Goal: Transaction & Acquisition: Purchase product/service

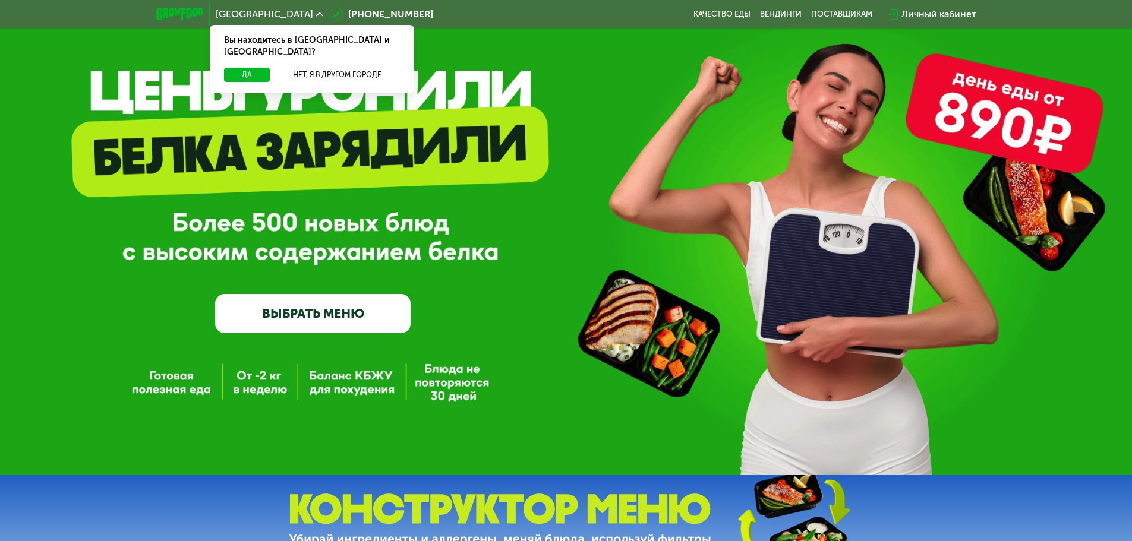
click at [372, 295] on div "GrowFood — доставка правильного питания ВЫБРАТЬ МЕНЮ" at bounding box center [313, 227] width 196 height 212
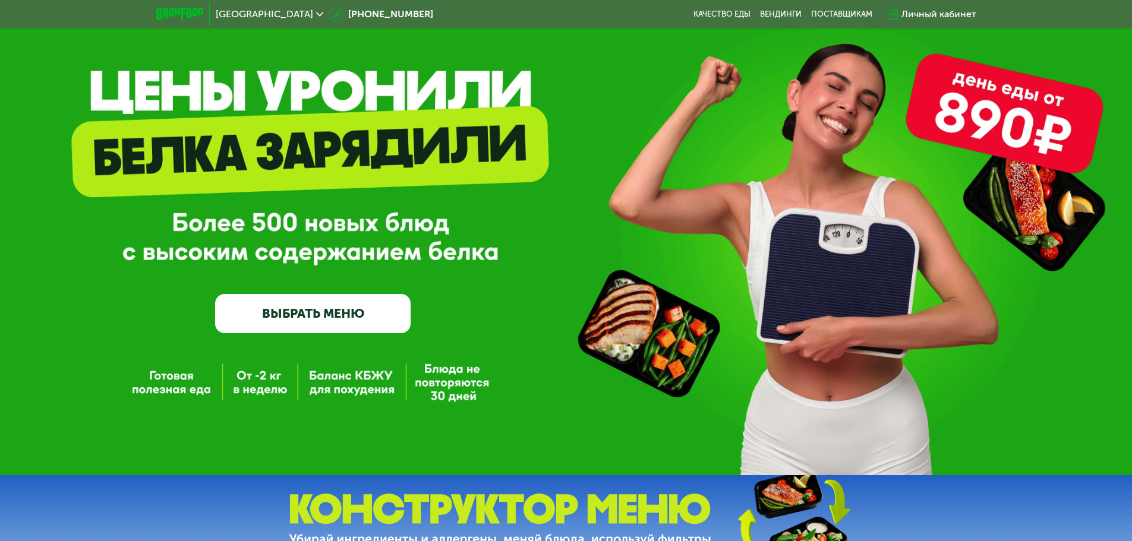
click at [372, 298] on link "ВЫБРАТЬ МЕНЮ" at bounding box center [313, 313] width 196 height 39
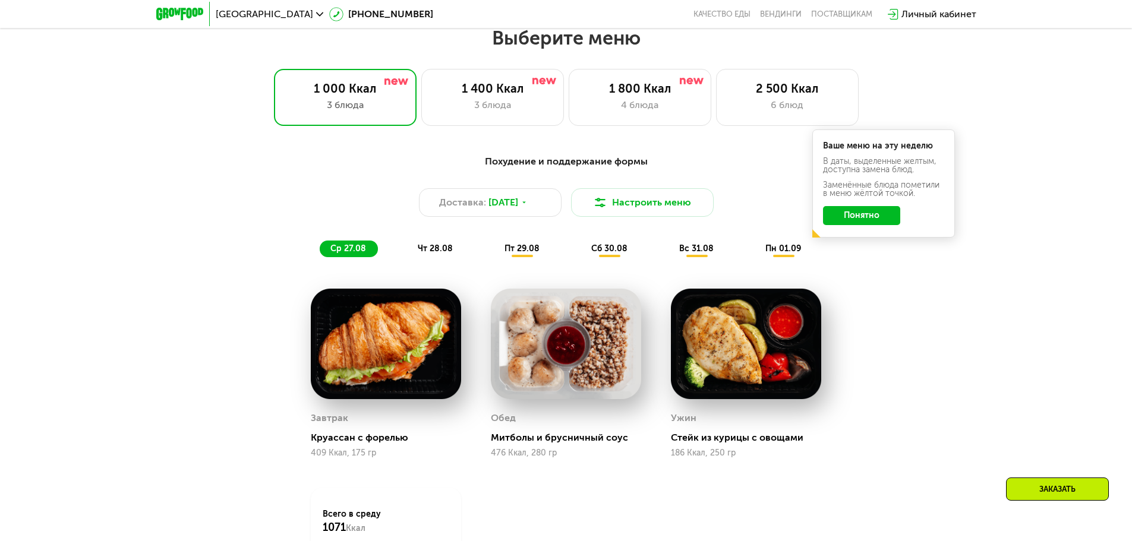
scroll to position [642, 0]
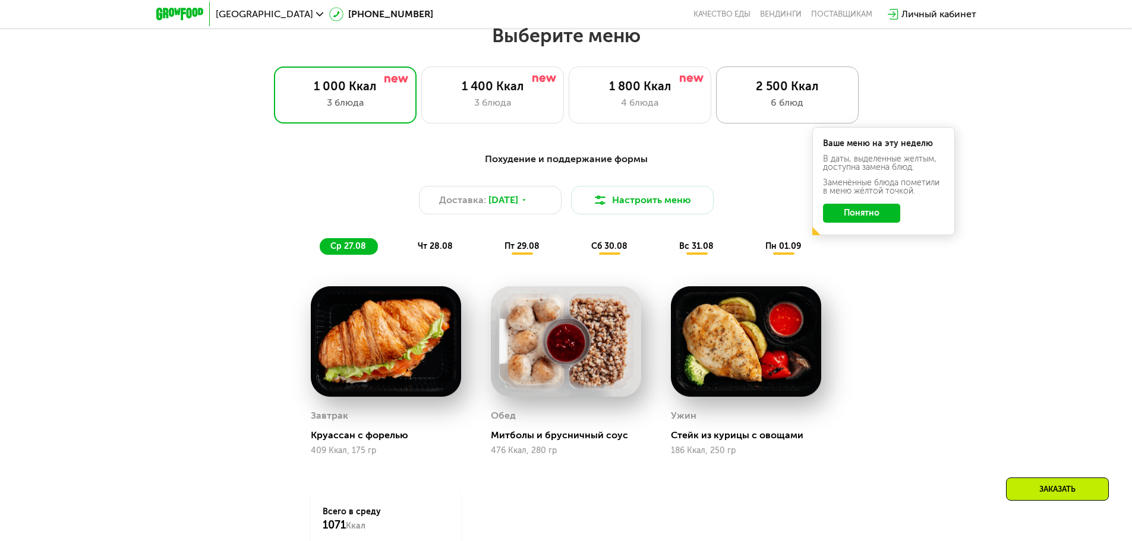
click at [762, 105] on div "6 блюд" at bounding box center [788, 103] width 118 height 14
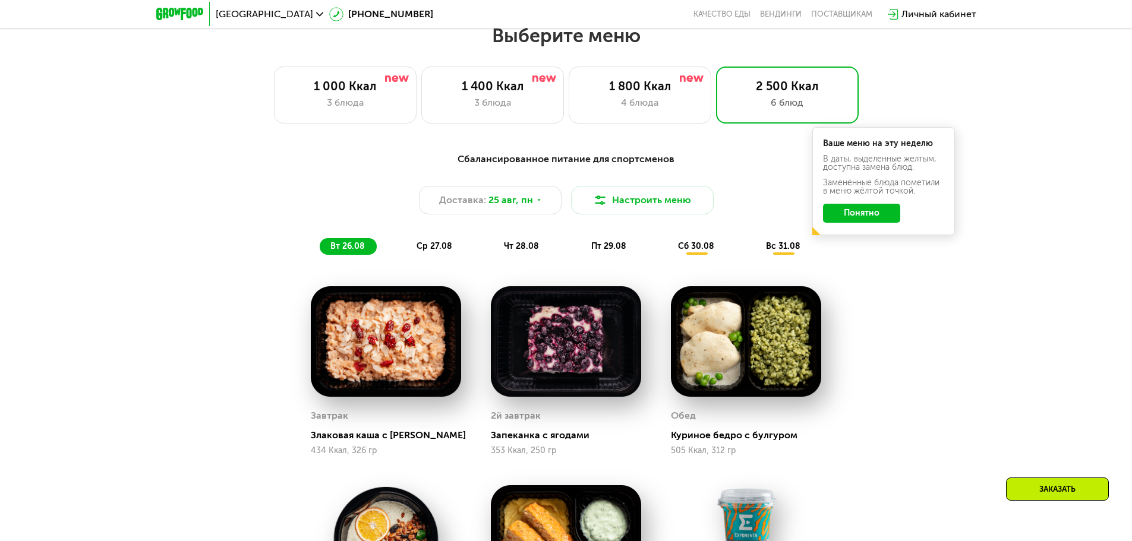
click at [866, 255] on div "Сбалансированное питание для спортсменов Доставка: [DATE] Настроить меню вт 26.…" at bounding box center [567, 203] width 704 height 103
click at [869, 223] on button "Понятно" at bounding box center [861, 213] width 77 height 19
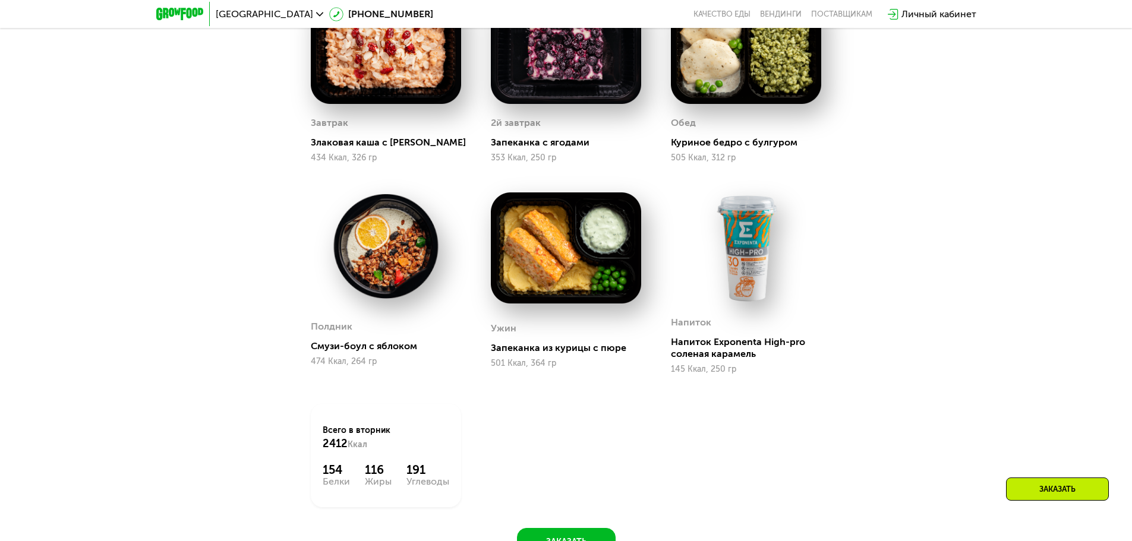
scroll to position [998, 0]
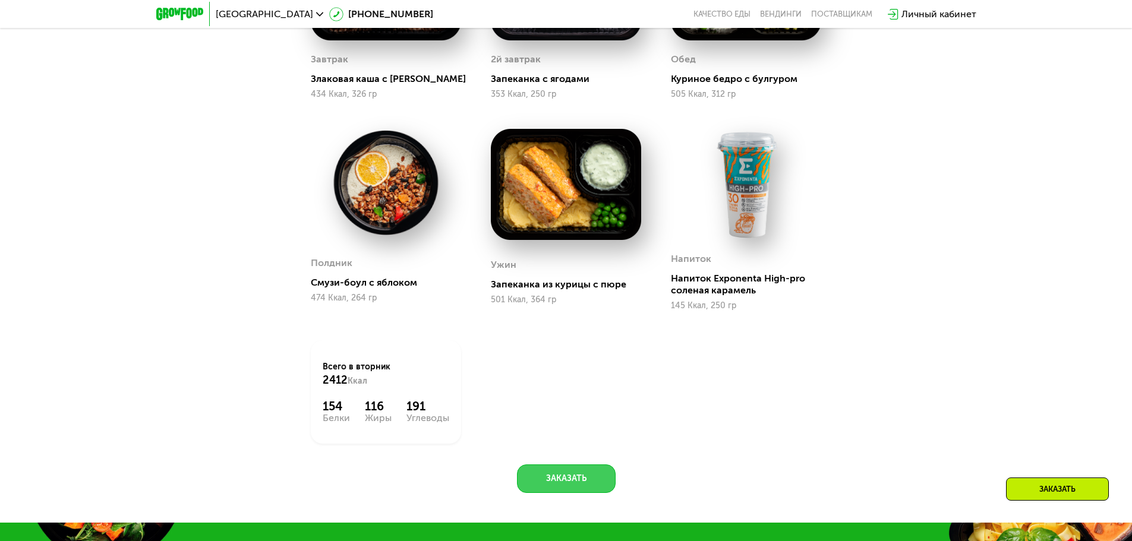
click at [585, 493] on button "Заказать" at bounding box center [566, 479] width 99 height 29
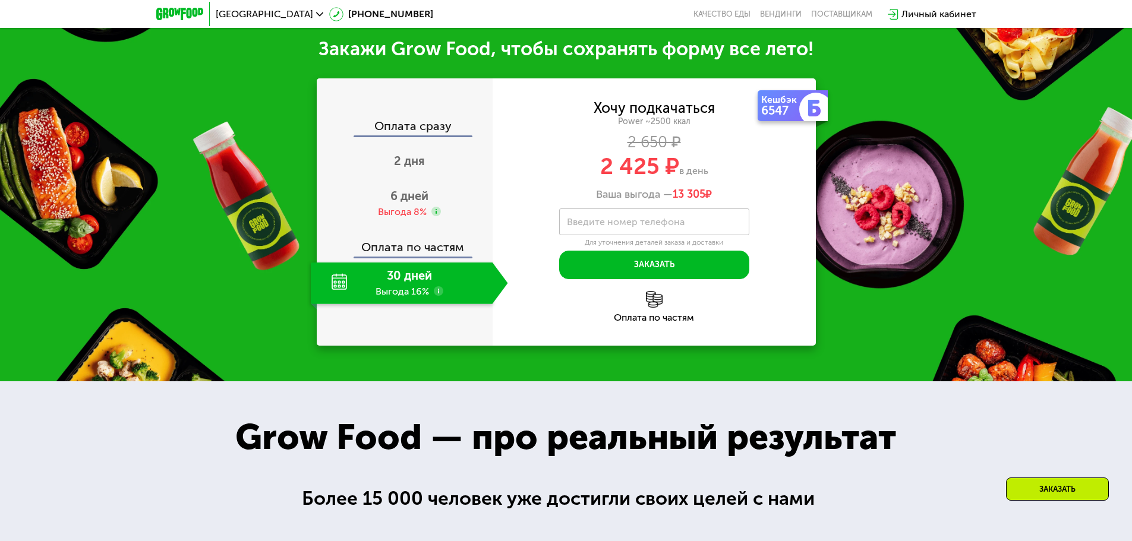
scroll to position [1526, 0]
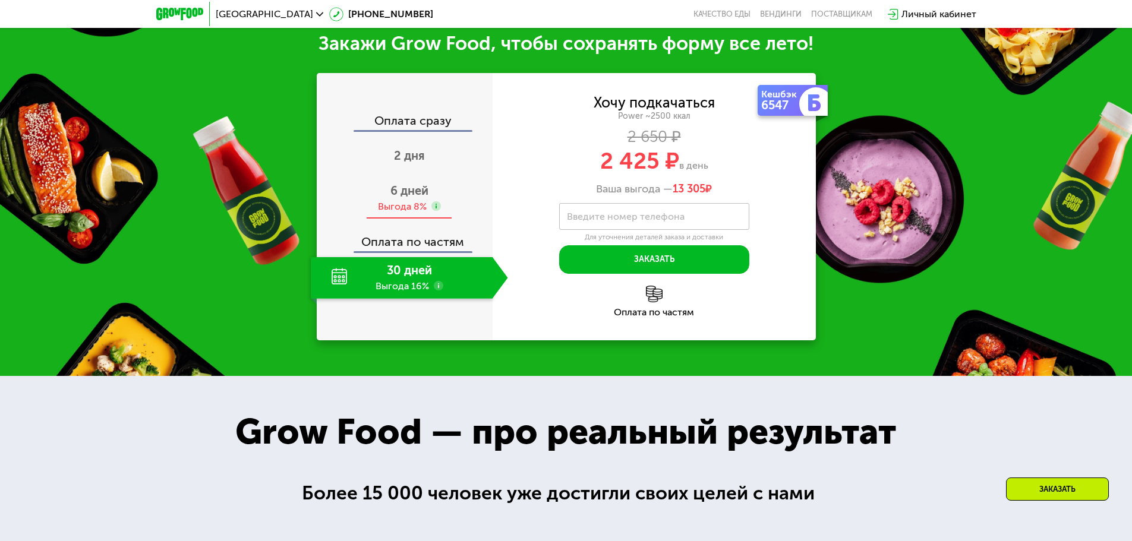
click at [430, 194] on div "6 дней Выгода 8%" at bounding box center [409, 199] width 197 height 42
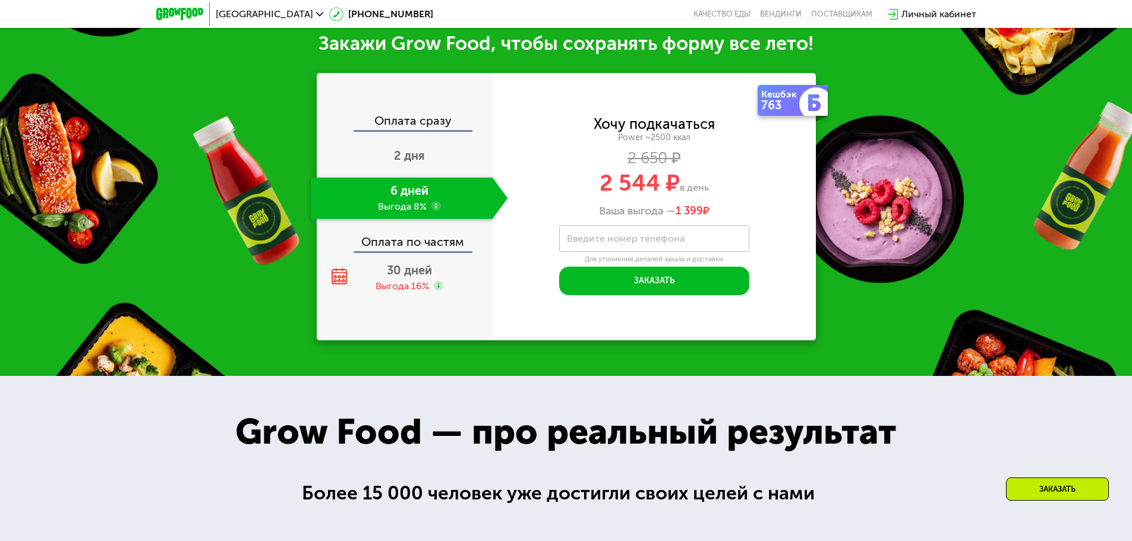
click at [430, 130] on div "Оплата сразу" at bounding box center [405, 122] width 175 height 15
click at [409, 158] on span "2 дня" at bounding box center [409, 156] width 31 height 14
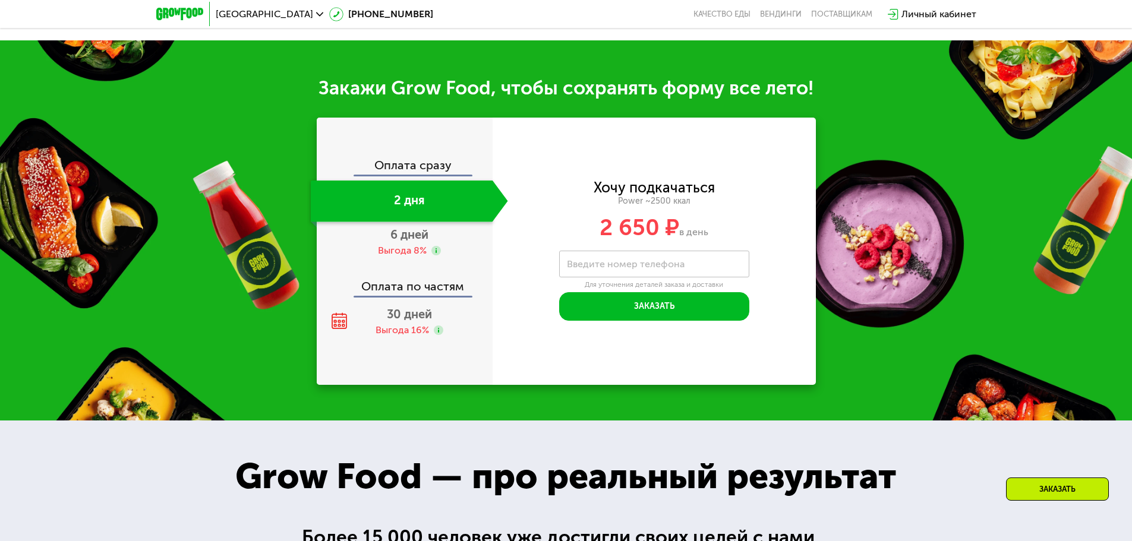
scroll to position [1570, 0]
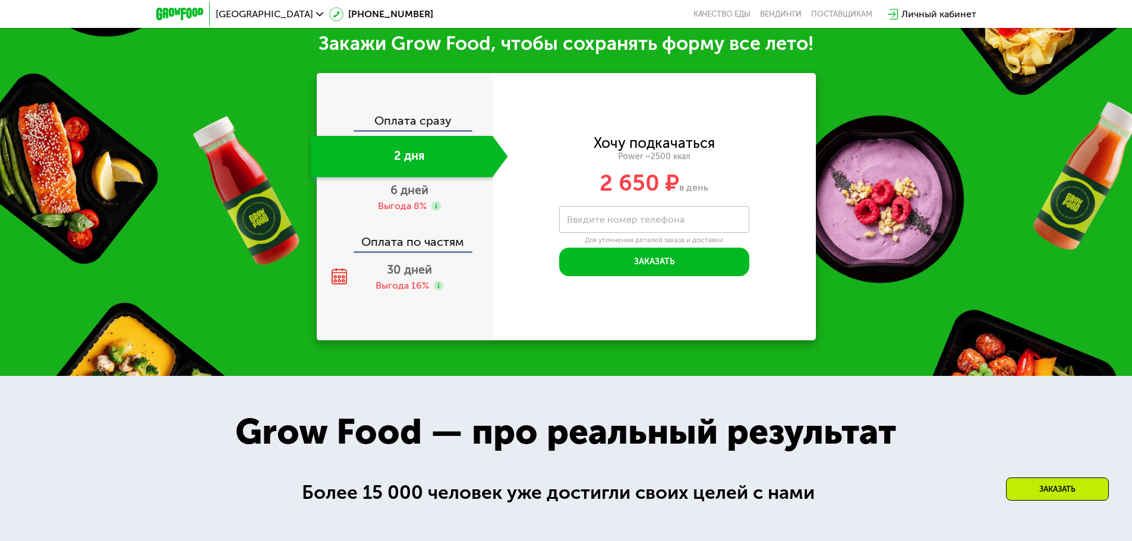
click at [412, 125] on div "Оплата сразу" at bounding box center [405, 122] width 175 height 15
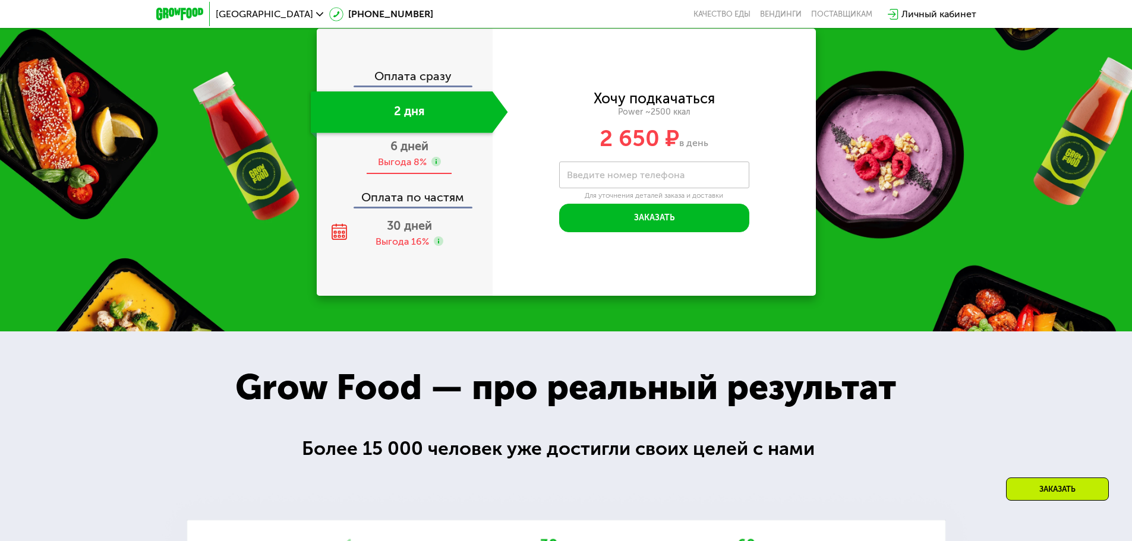
scroll to position [1526, 0]
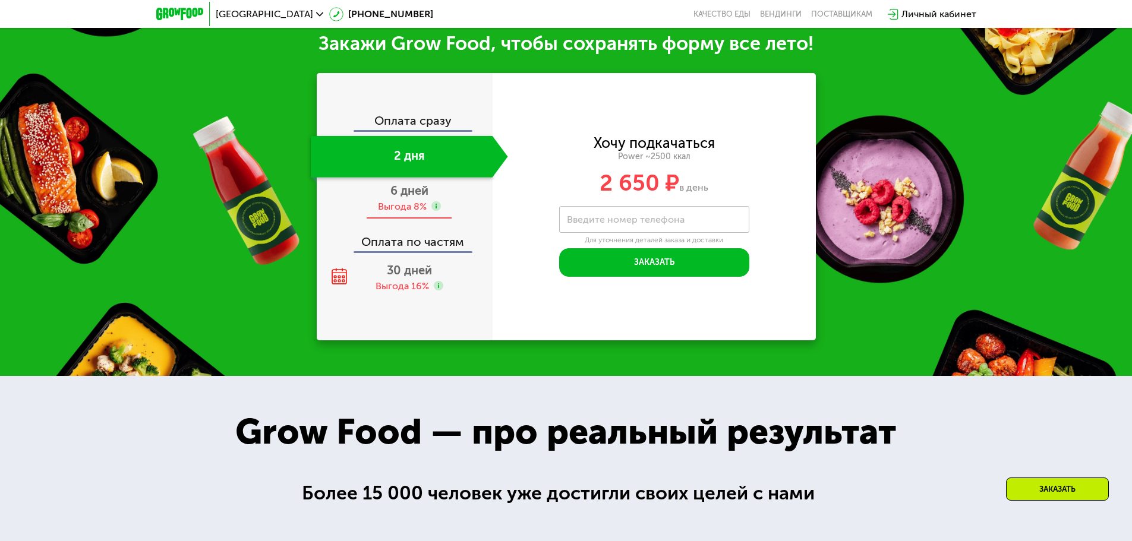
click at [414, 198] on span "6 дней" at bounding box center [409, 191] width 38 height 14
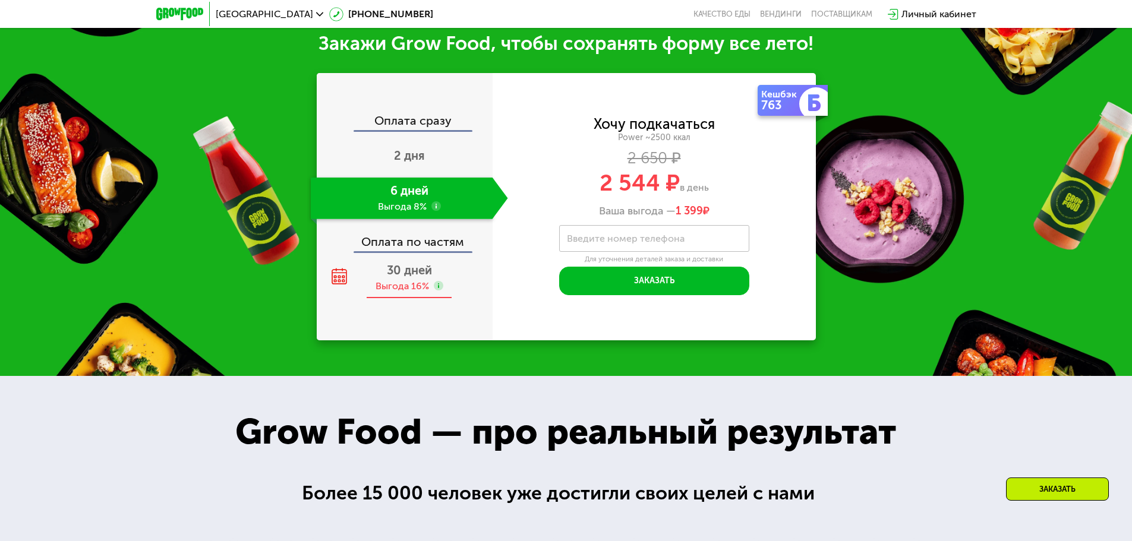
click at [423, 278] on span "30 дней" at bounding box center [409, 270] width 45 height 14
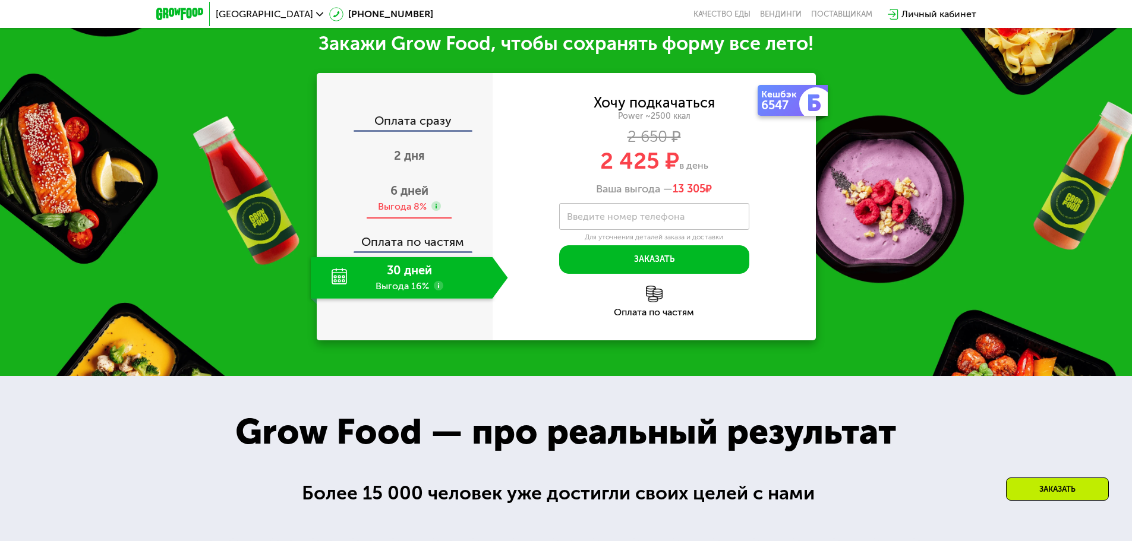
click at [415, 207] on div "Выгода 8%" at bounding box center [402, 206] width 49 height 13
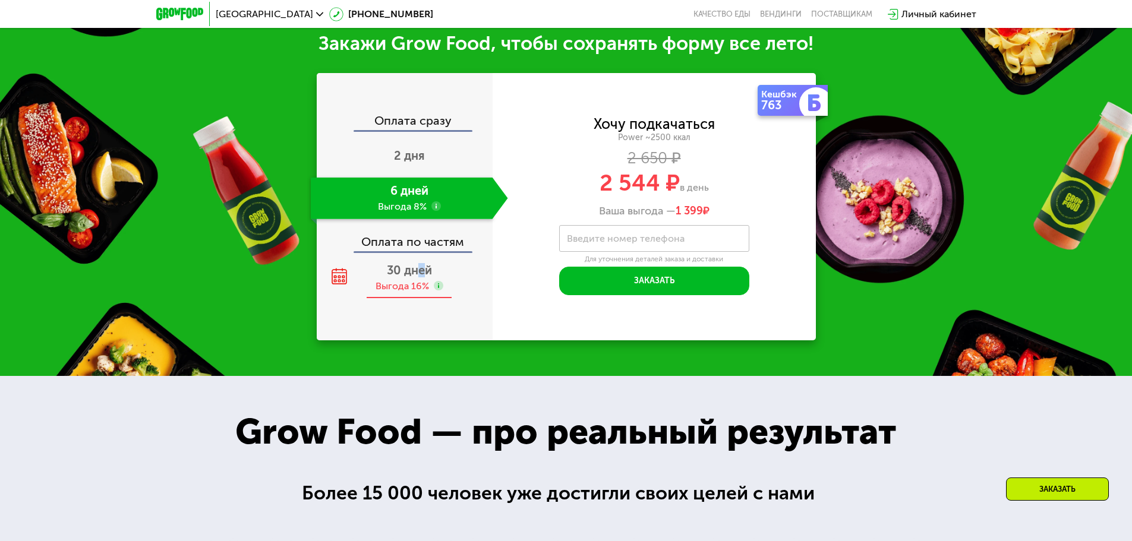
click at [422, 275] on span "30 дней" at bounding box center [409, 270] width 45 height 14
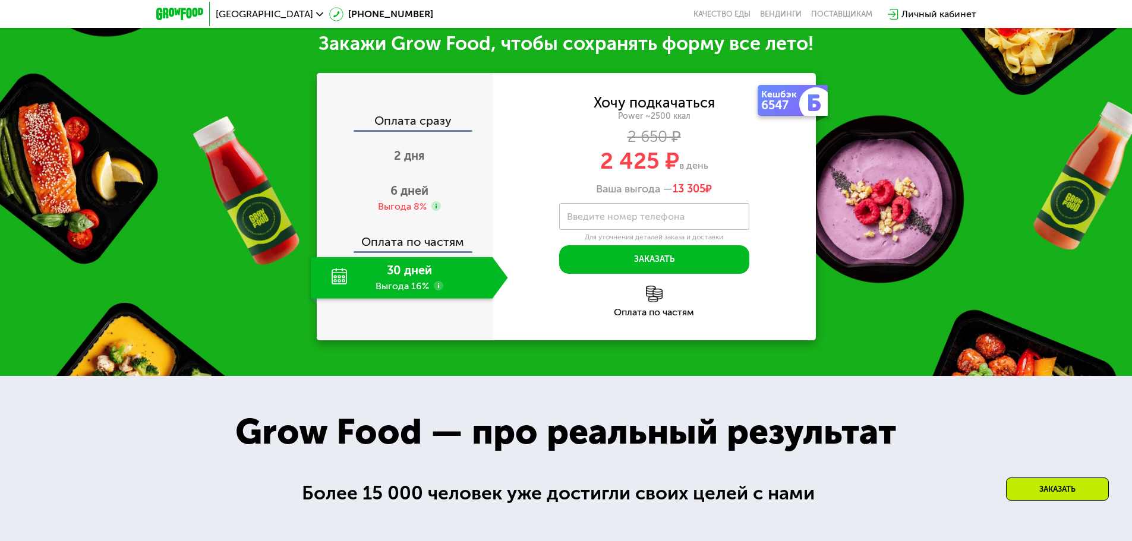
click at [505, 316] on div "Оплата по частям" at bounding box center [654, 313] width 323 height 10
click at [652, 267] on button "Заказать" at bounding box center [654, 259] width 190 height 29
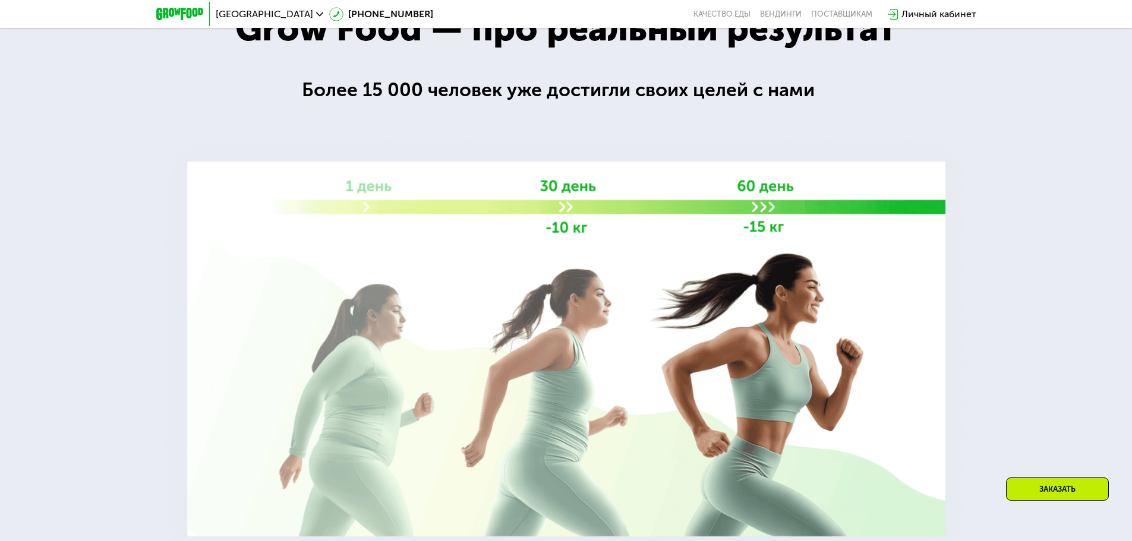
scroll to position [1942, 0]
